Goal: Use online tool/utility: Use online tool/utility

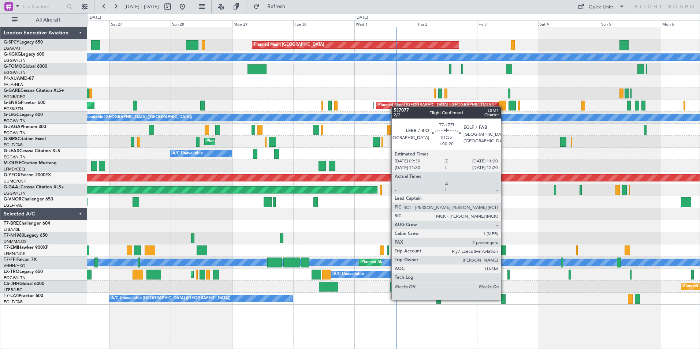
click at [504, 300] on div at bounding box center [503, 299] width 5 height 10
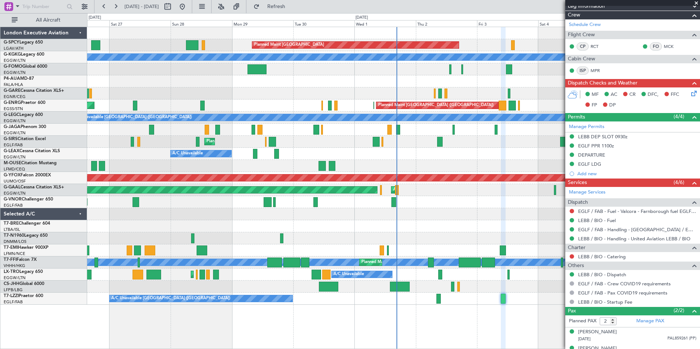
scroll to position [135, 0]
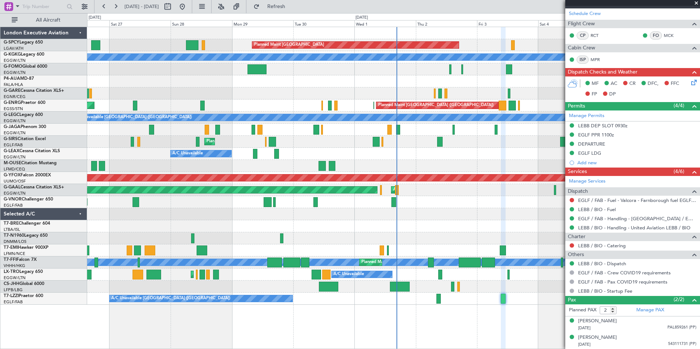
click at [698, 4] on span at bounding box center [696, 3] width 7 height 7
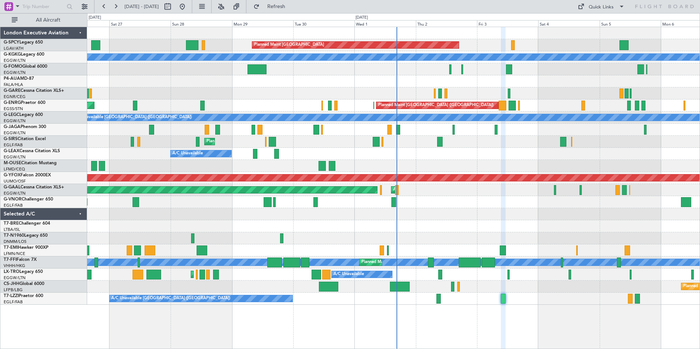
type input "0"
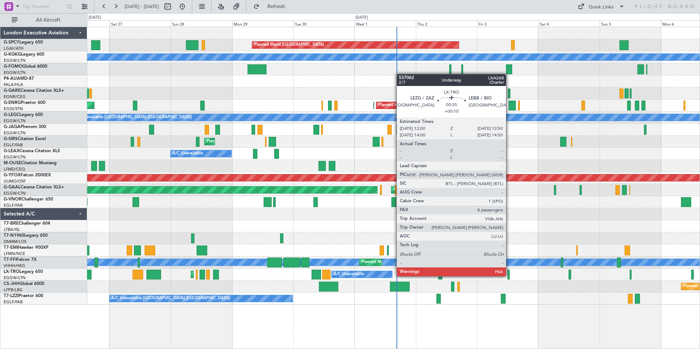
click at [509, 276] on div at bounding box center [508, 275] width 2 height 10
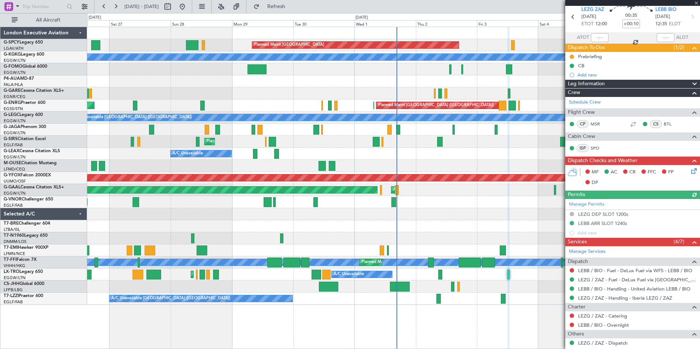
scroll to position [75, 0]
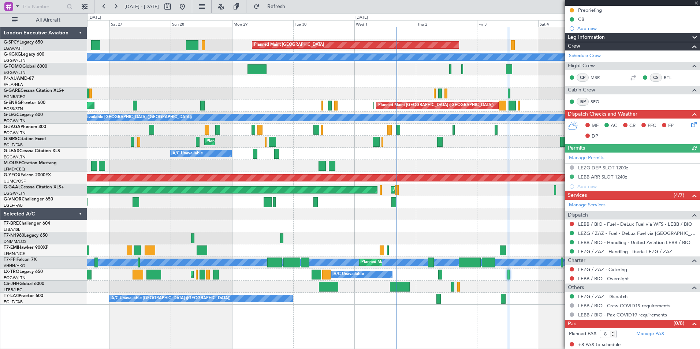
click at [696, 2] on div at bounding box center [632, 3] width 135 height 6
click at [696, 4] on span at bounding box center [696, 3] width 7 height 7
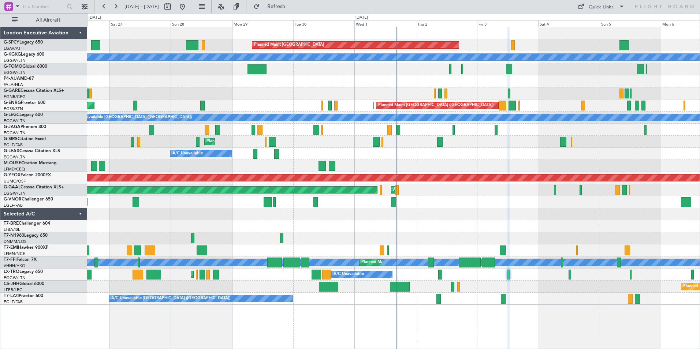
type input "0"
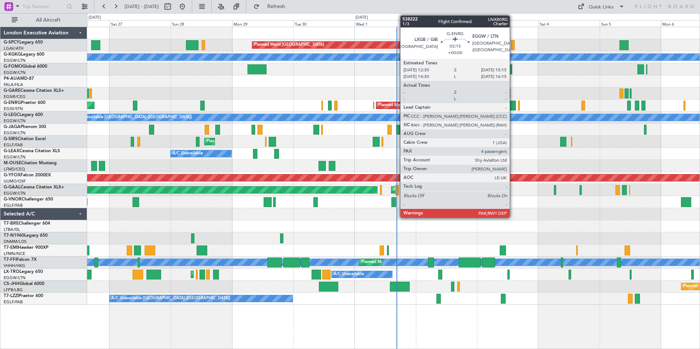
click at [513, 105] on div at bounding box center [512, 106] width 7 height 10
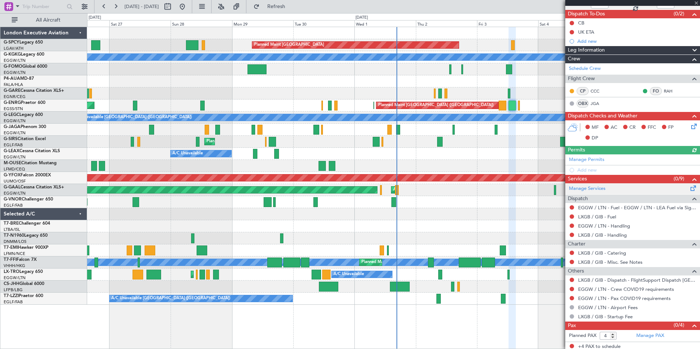
scroll to position [64, 0]
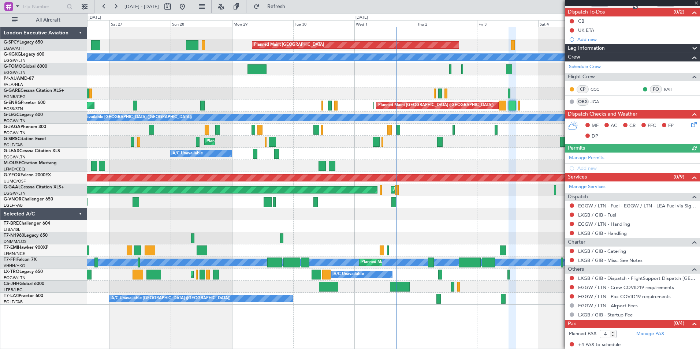
click at [695, 3] on div at bounding box center [632, 3] width 135 height 6
click at [697, 3] on span at bounding box center [696, 3] width 7 height 7
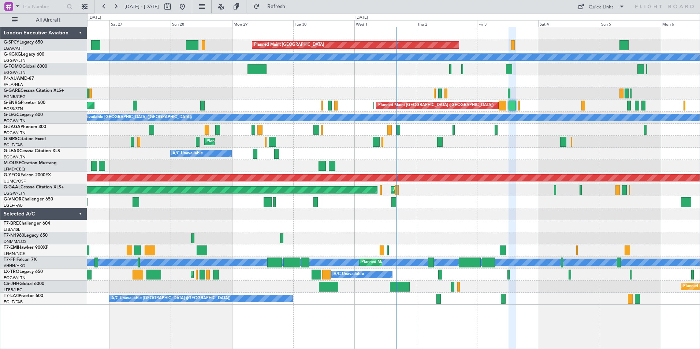
type input "0"
click at [115, 5] on button at bounding box center [116, 7] width 12 height 12
